Goal: Task Accomplishment & Management: Use online tool/utility

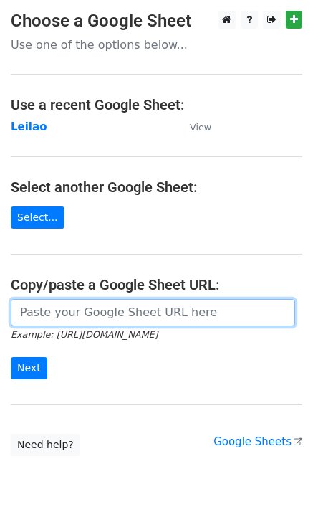
click at [85, 313] on input "url" at bounding box center [153, 312] width 285 height 27
paste input "[URL][DOMAIN_NAME]"
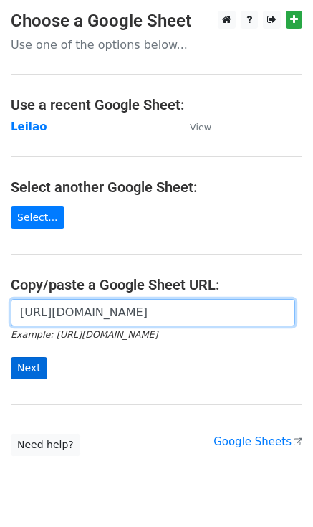
type input "[URL][DOMAIN_NAME]"
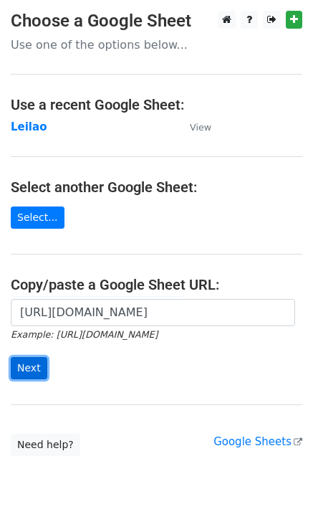
scroll to position [0, 0]
click at [33, 364] on input "Next" at bounding box center [29, 368] width 37 height 22
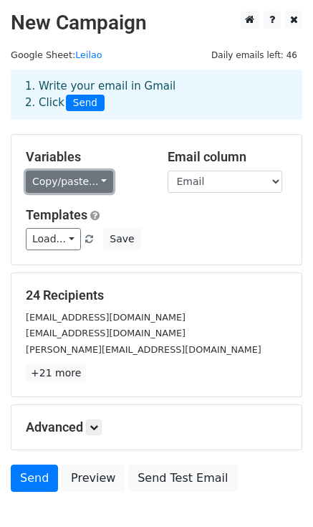
click at [55, 183] on link "Copy/paste..." at bounding box center [69, 182] width 87 height 22
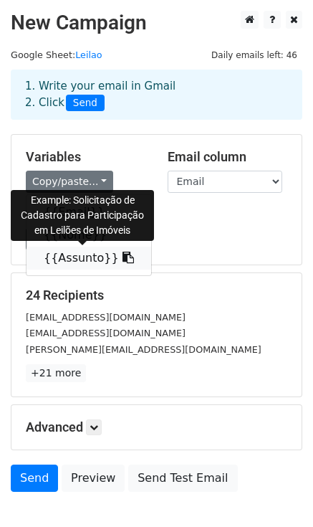
click at [66, 264] on link "{{Assunto}}" at bounding box center [89, 258] width 125 height 23
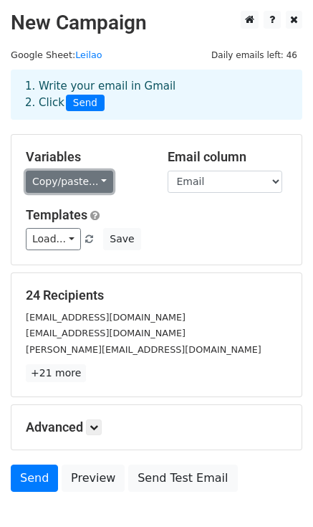
click at [65, 184] on link "Copy/paste..." at bounding box center [69, 182] width 87 height 22
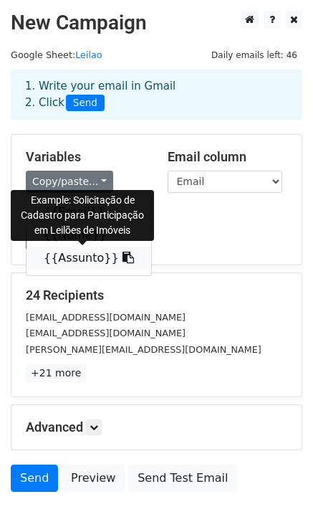
click at [82, 257] on link "{{Assunto}}" at bounding box center [89, 258] width 125 height 23
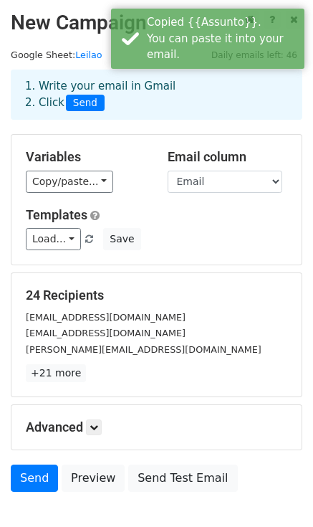
click at [173, 254] on div "Variables Copy/paste... {{Email}} {{Nome}} {{Assunto}} Email column Email Nome …" at bounding box center [156, 200] width 290 height 130
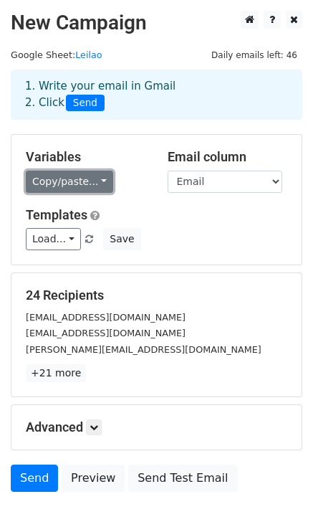
click at [99, 187] on link "Copy/paste..." at bounding box center [69, 182] width 87 height 22
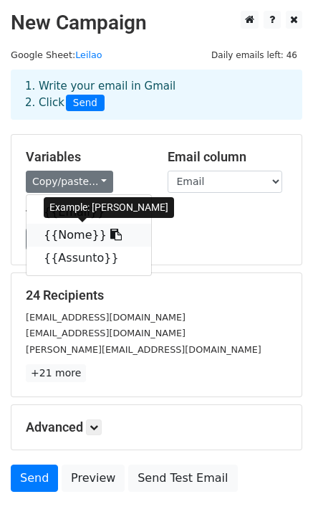
click at [110, 235] on icon at bounding box center [115, 234] width 11 height 11
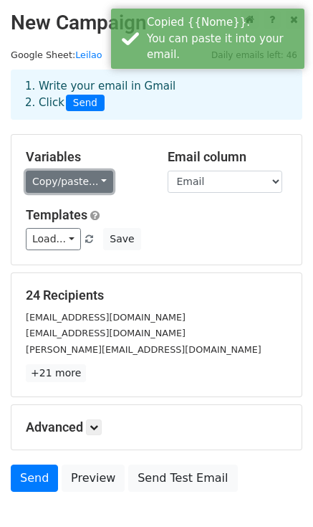
click at [70, 181] on link "Copy/paste..." at bounding box center [69, 182] width 87 height 22
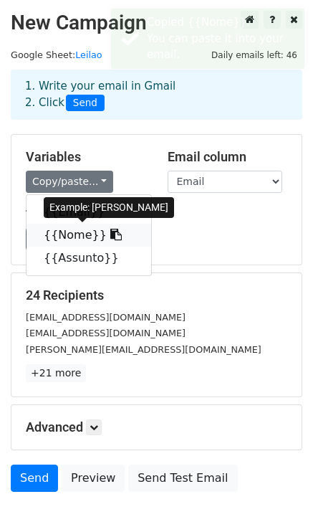
click at [70, 230] on link "{{Nome}}" at bounding box center [89, 235] width 125 height 23
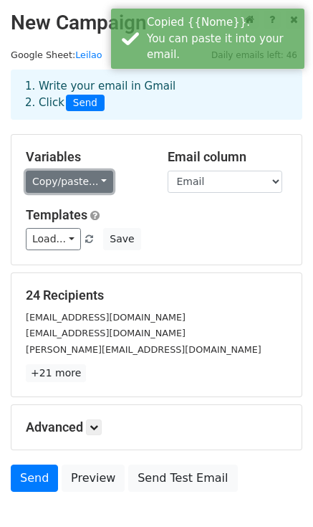
click at [91, 181] on link "Copy/paste..." at bounding box center [69, 182] width 87 height 22
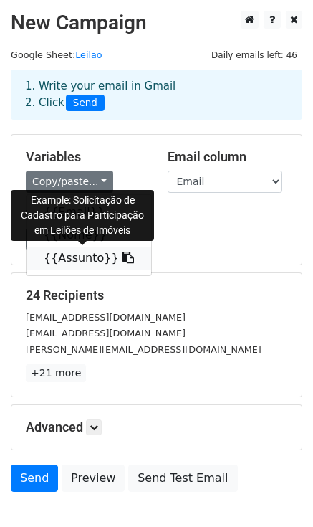
click at [123, 260] on icon at bounding box center [128, 257] width 11 height 11
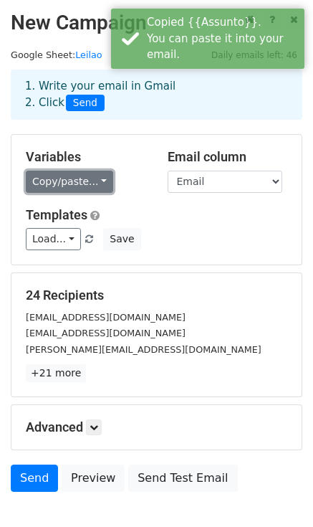
click at [97, 181] on link "Copy/paste..." at bounding box center [69, 182] width 87 height 22
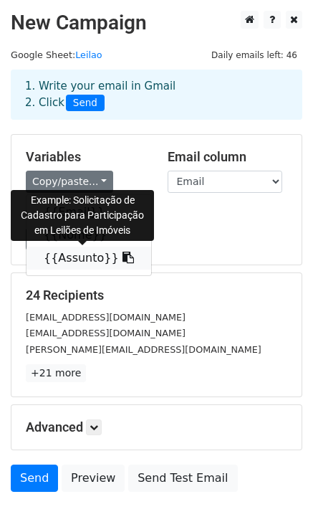
click at [72, 254] on link "{{Assunto}}" at bounding box center [89, 258] width 125 height 23
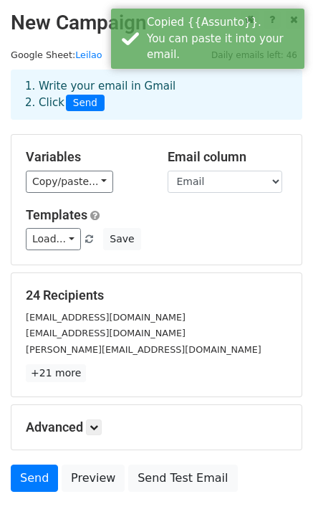
click at [161, 244] on div "Load... No templates saved Save" at bounding box center [156, 239] width 283 height 22
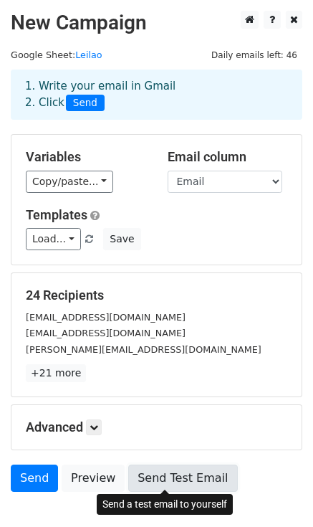
click at [182, 478] on link "Send Test Email" at bounding box center [182, 477] width 109 height 27
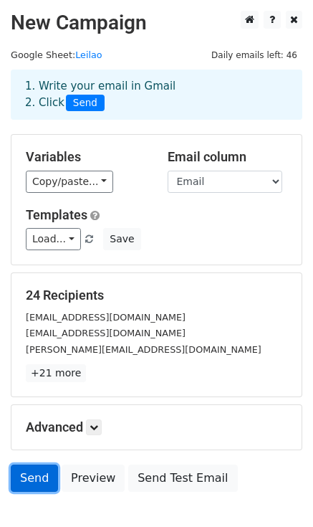
click at [37, 474] on link "Send" at bounding box center [34, 477] width 47 height 27
